Goal: Task Accomplishment & Management: Manage account settings

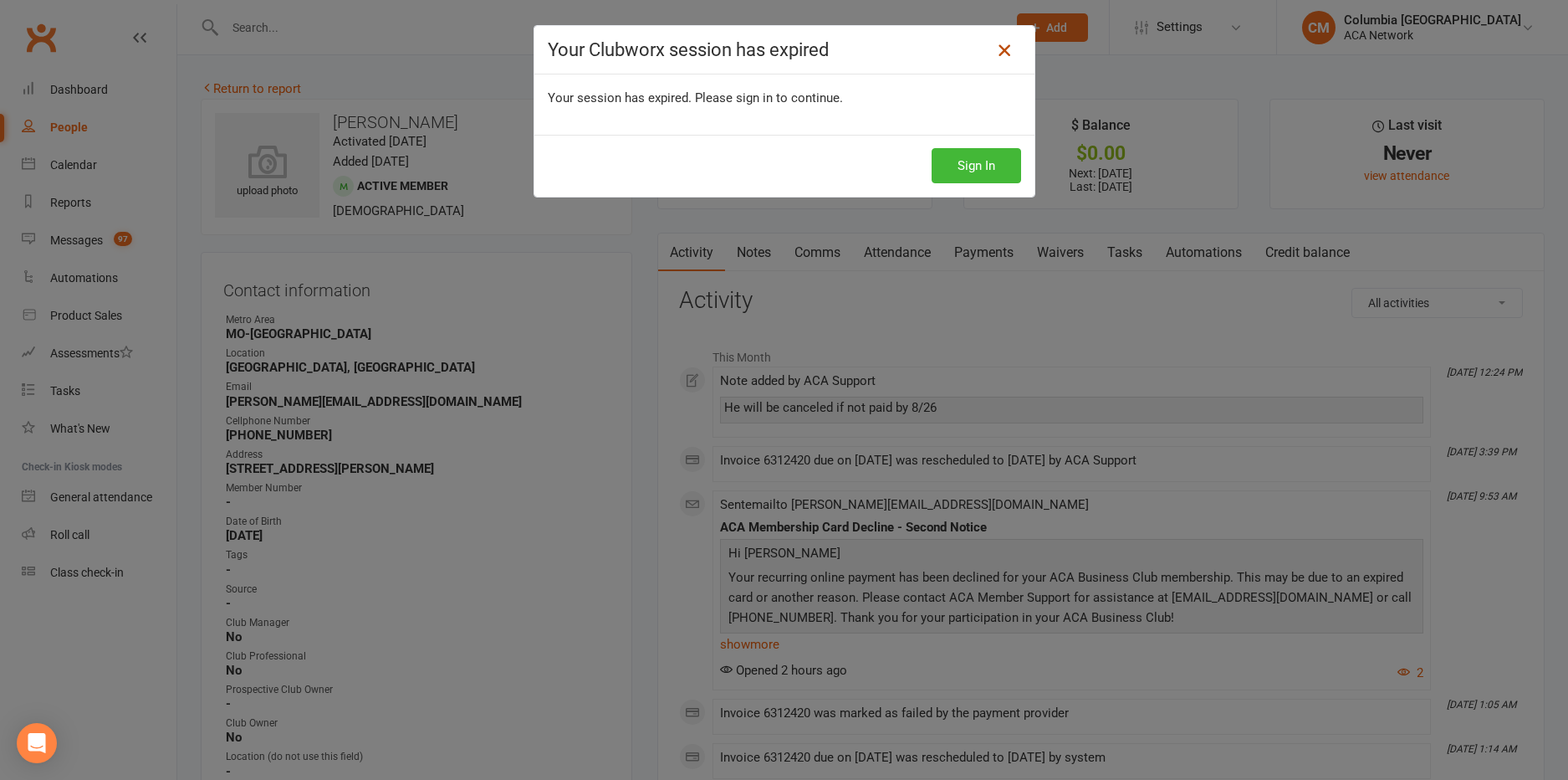
click at [1003, 49] on icon at bounding box center [1004, 50] width 20 height 20
click at [1004, 50] on icon at bounding box center [1004, 50] width 20 height 20
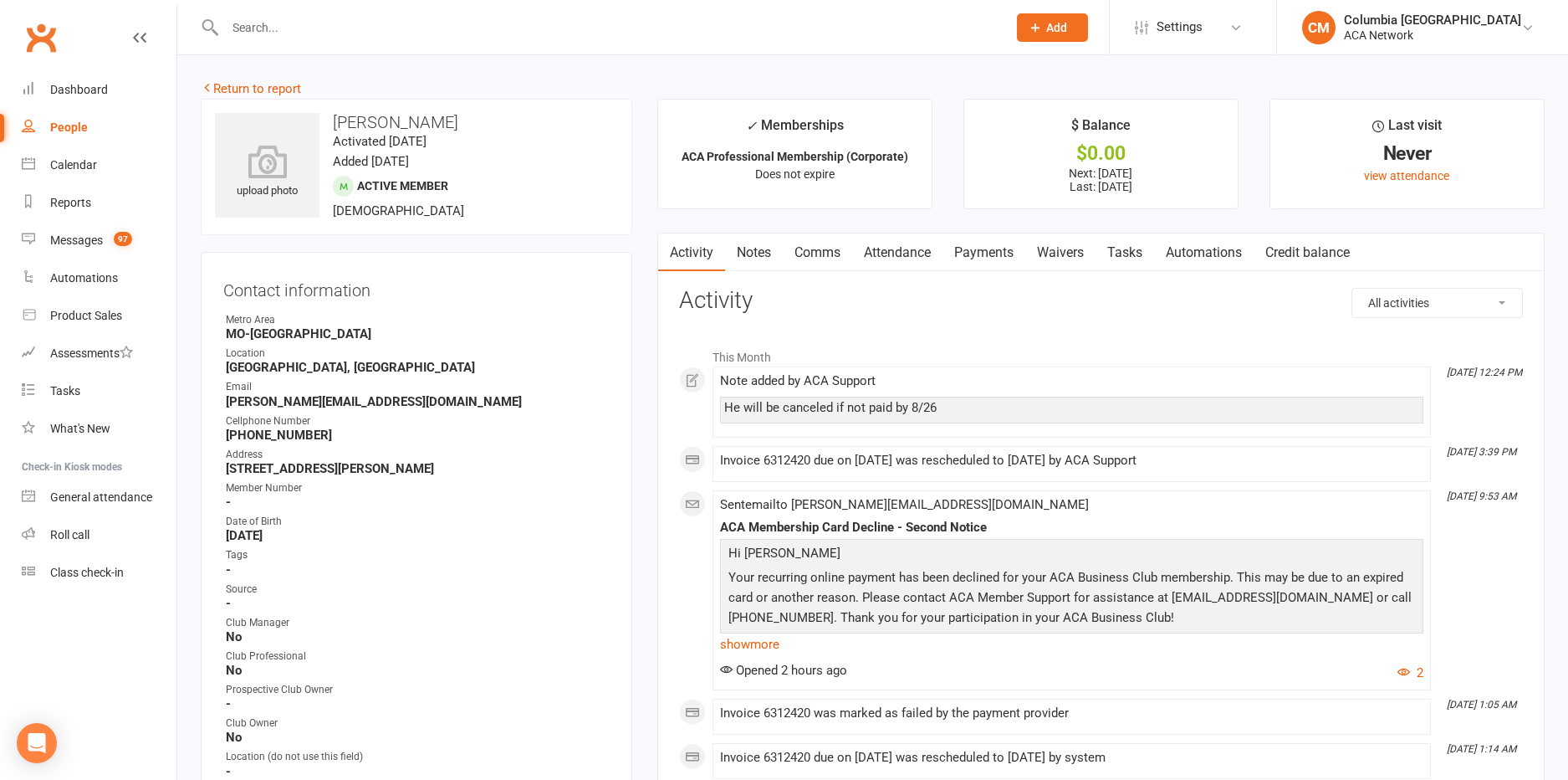
click at [617, 36] on input "text" at bounding box center [607, 27] width 775 height 24
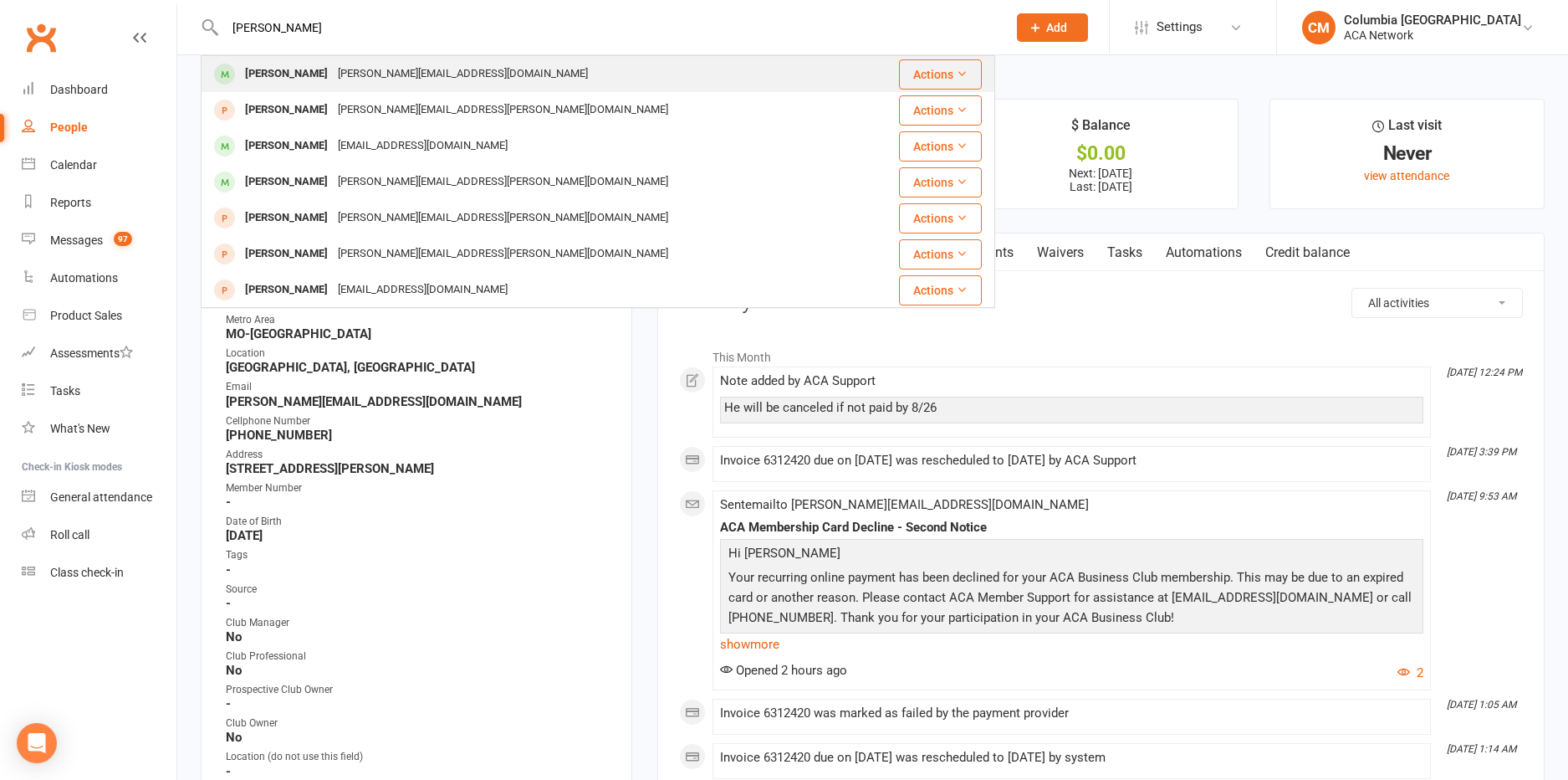
type input "[PERSON_NAME]"
click at [431, 72] on div "Ryan Shorthose [EMAIL_ADDRESS][DOMAIN_NAME]" at bounding box center [540, 73] width 675 height 34
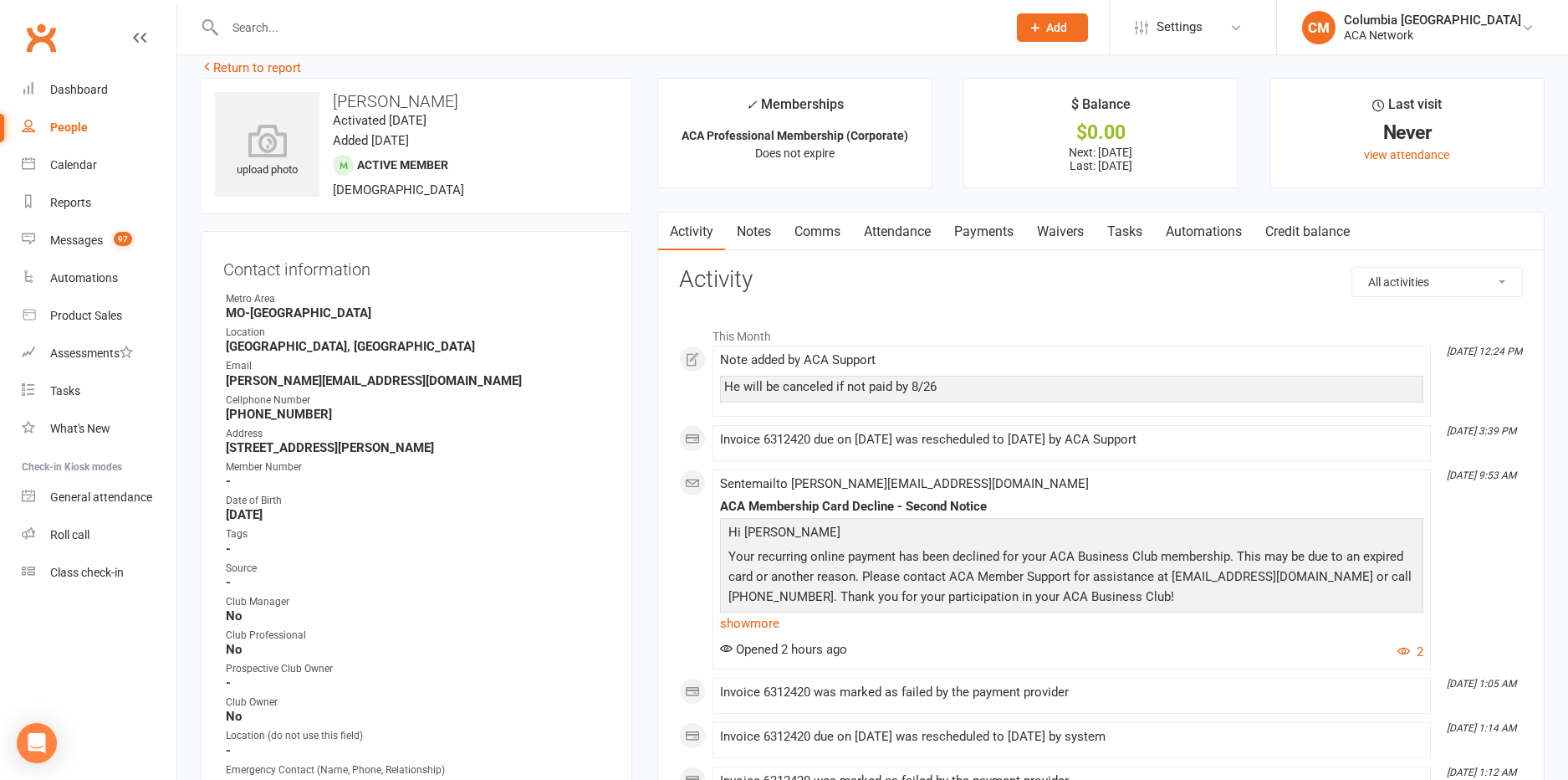
scroll to position [20, 0]
click at [1067, 233] on link "Waivers" at bounding box center [1060, 232] width 71 height 38
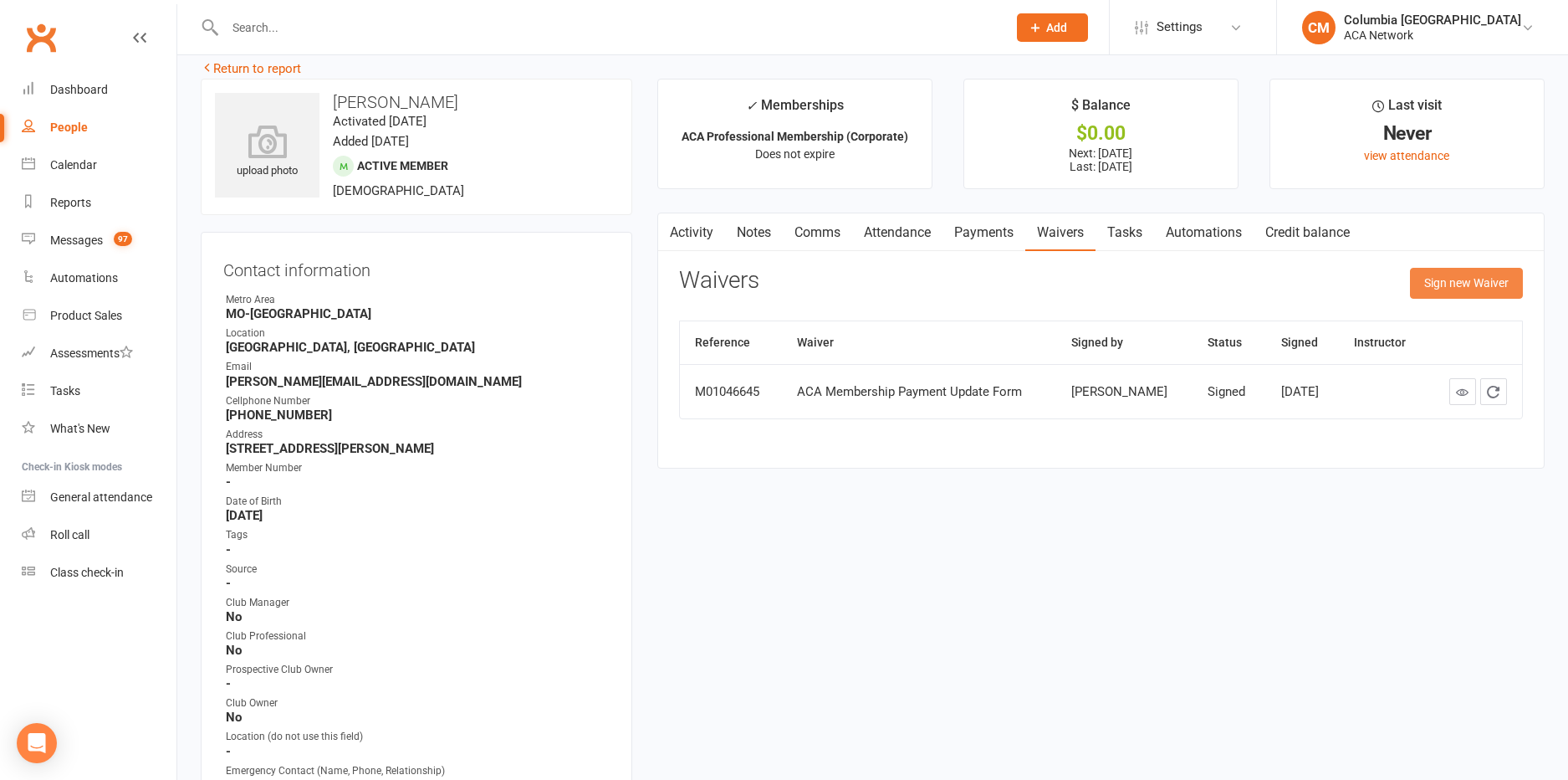
click at [1450, 282] on button "Sign new Waiver" at bounding box center [1465, 283] width 112 height 31
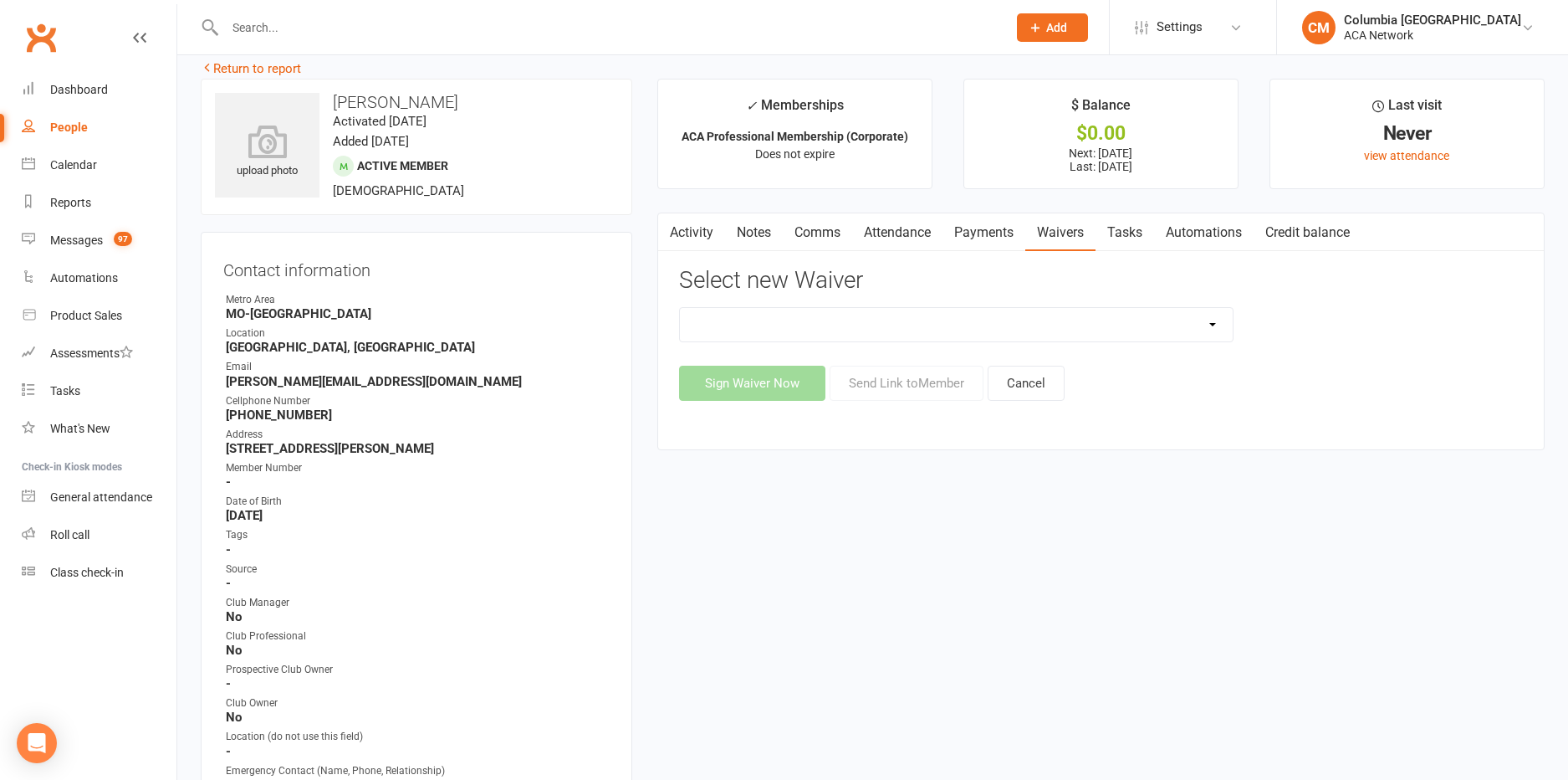
click at [1208, 322] on select "ACA Business Club Membership Application ACA Membership Payment Update Form" at bounding box center [956, 325] width 553 height 33
select select "10856"
click at [880, 386] on button "Send Link to Member" at bounding box center [906, 383] width 153 height 35
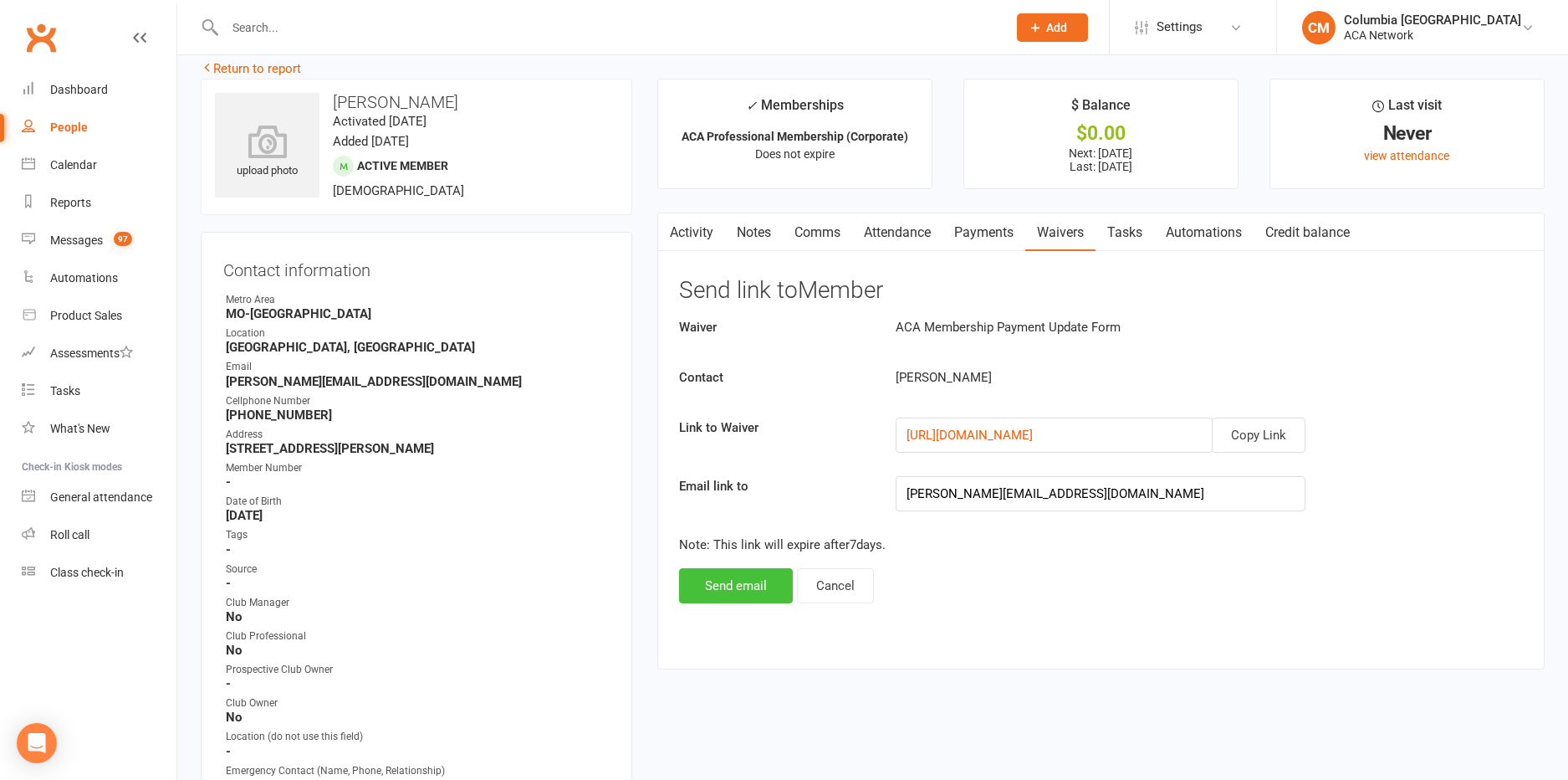
click at [729, 578] on button "Send email" at bounding box center [736, 585] width 113 height 35
